Goal: Find specific page/section: Find specific page/section

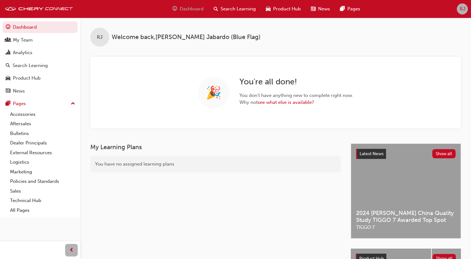
click at [461, 9] on span "RJ" at bounding box center [462, 8] width 6 height 7
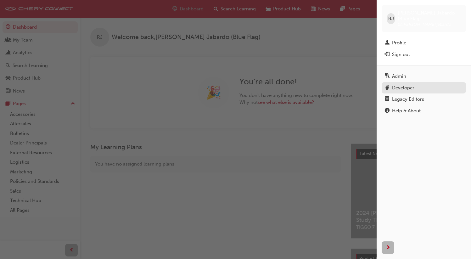
click at [394, 86] on div "Developer" at bounding box center [403, 87] width 22 height 7
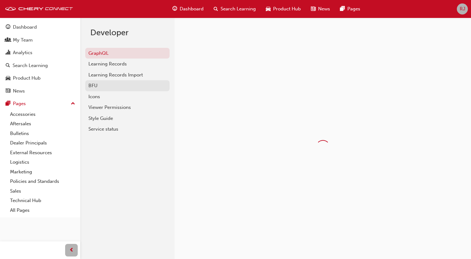
click at [98, 85] on div "BFU" at bounding box center [127, 85] width 78 height 7
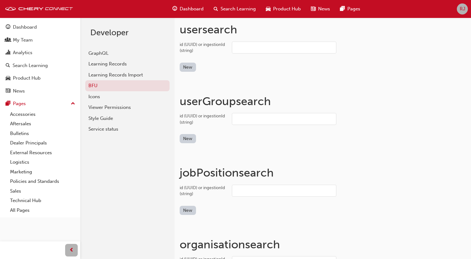
click at [242, 50] on input "id (UUID) or ingestionId (string)" at bounding box center [284, 48] width 104 height 12
paste input "CHAU1361"
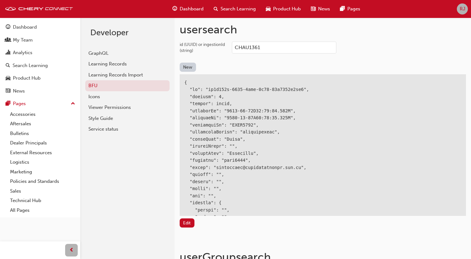
copy div "bb7a531d-2525-4feb-9e71-46a9108f5eb3"
click at [261, 49] on input "CHAU1361" at bounding box center [284, 48] width 104 height 12
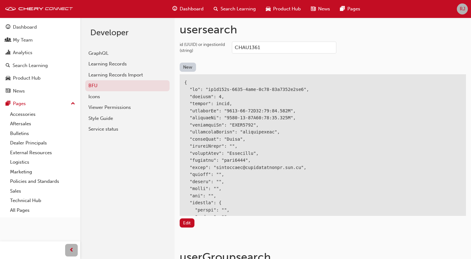
click at [261, 49] on input "CHAU1361" at bounding box center [284, 48] width 104 height 12
click at [277, 48] on input "CHAU1361" at bounding box center [284, 48] width 104 height 12
paste input "2024"
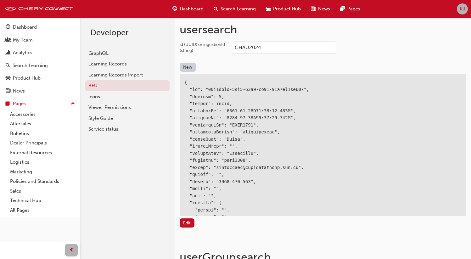
type input "CHAU2024"
copy div "55d0adec-2cb7-46d3-bf67-74e6ec5bf284"
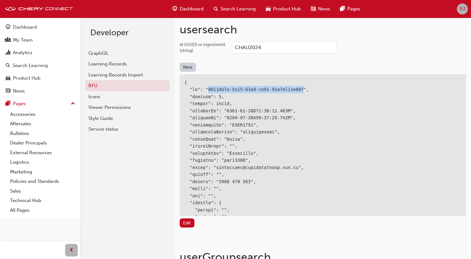
click at [460, 8] on span "RJ" at bounding box center [462, 8] width 6 height 7
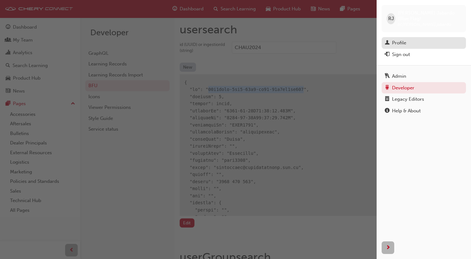
click at [401, 39] on div "Profile" at bounding box center [399, 42] width 14 height 7
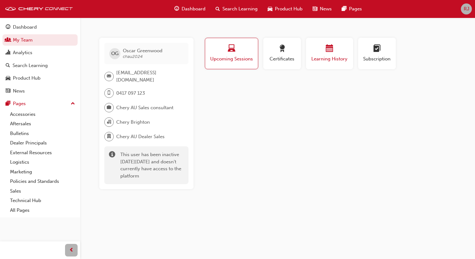
click at [329, 54] on div "Learning History" at bounding box center [330, 54] width 38 height 18
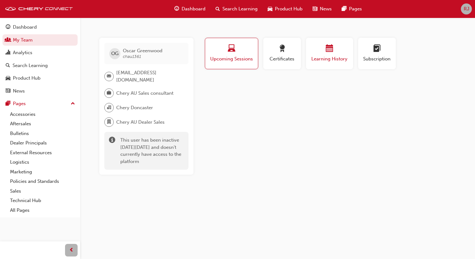
click at [326, 55] on span "Learning History" at bounding box center [330, 58] width 38 height 7
